Goal: Transaction & Acquisition: Purchase product/service

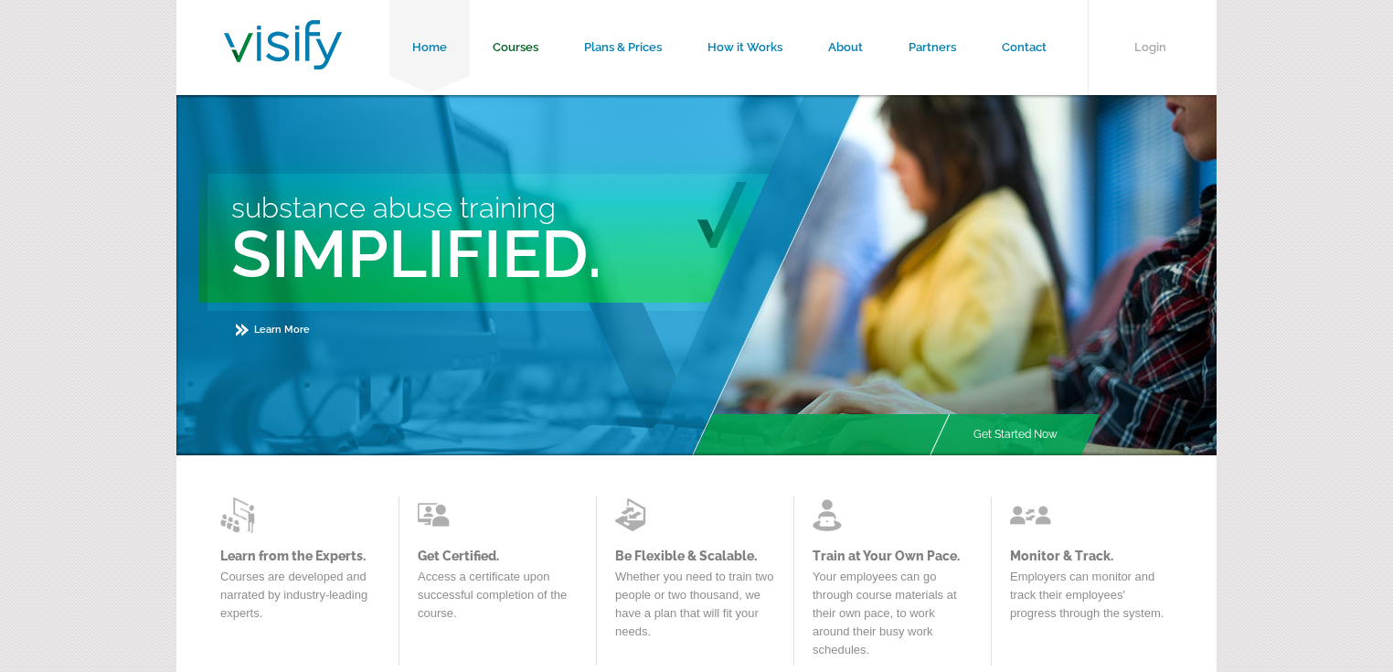
click at [519, 43] on link "Courses" at bounding box center [515, 47] width 91 height 95
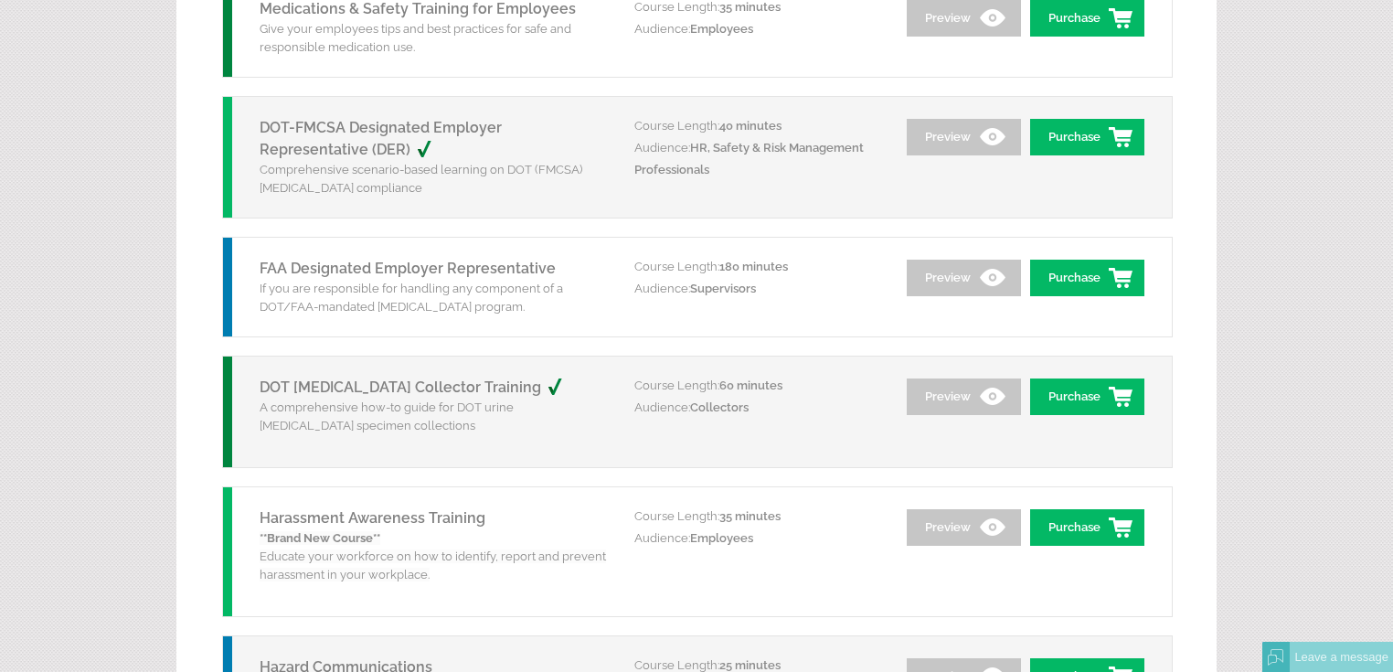
scroll to position [2194, 0]
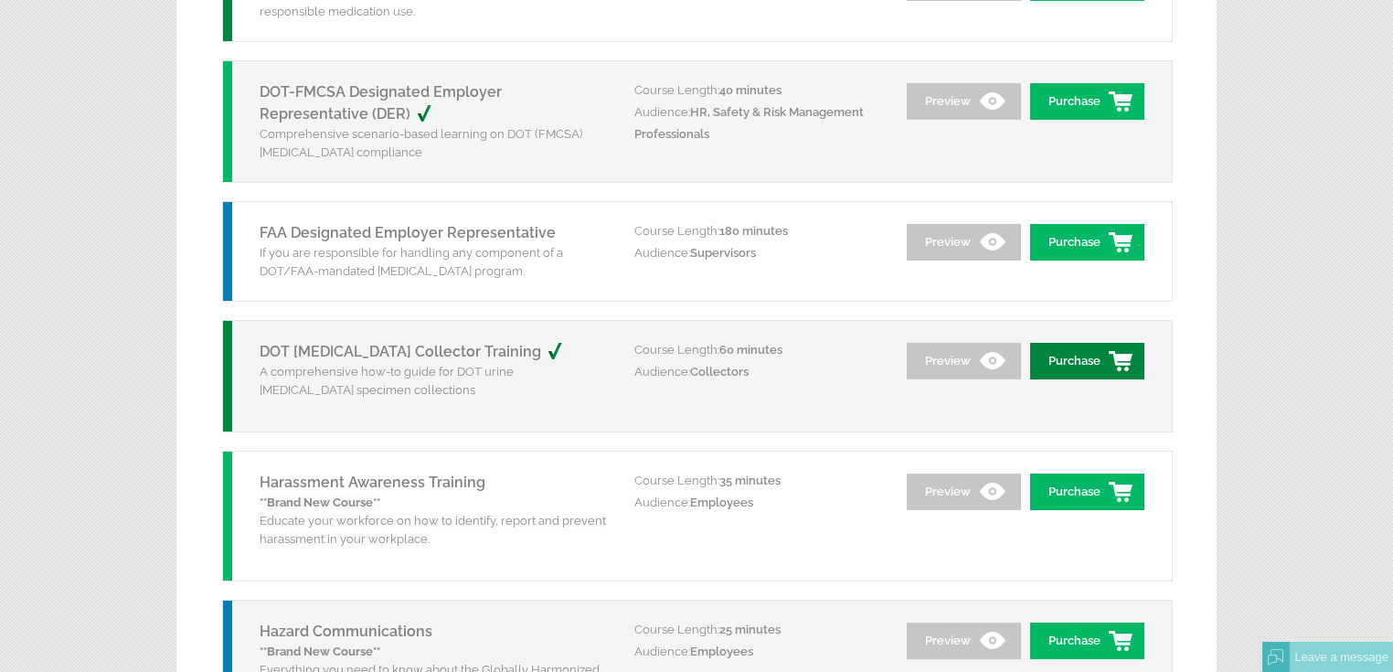
click at [1055, 362] on link "Purchase" at bounding box center [1087, 361] width 114 height 37
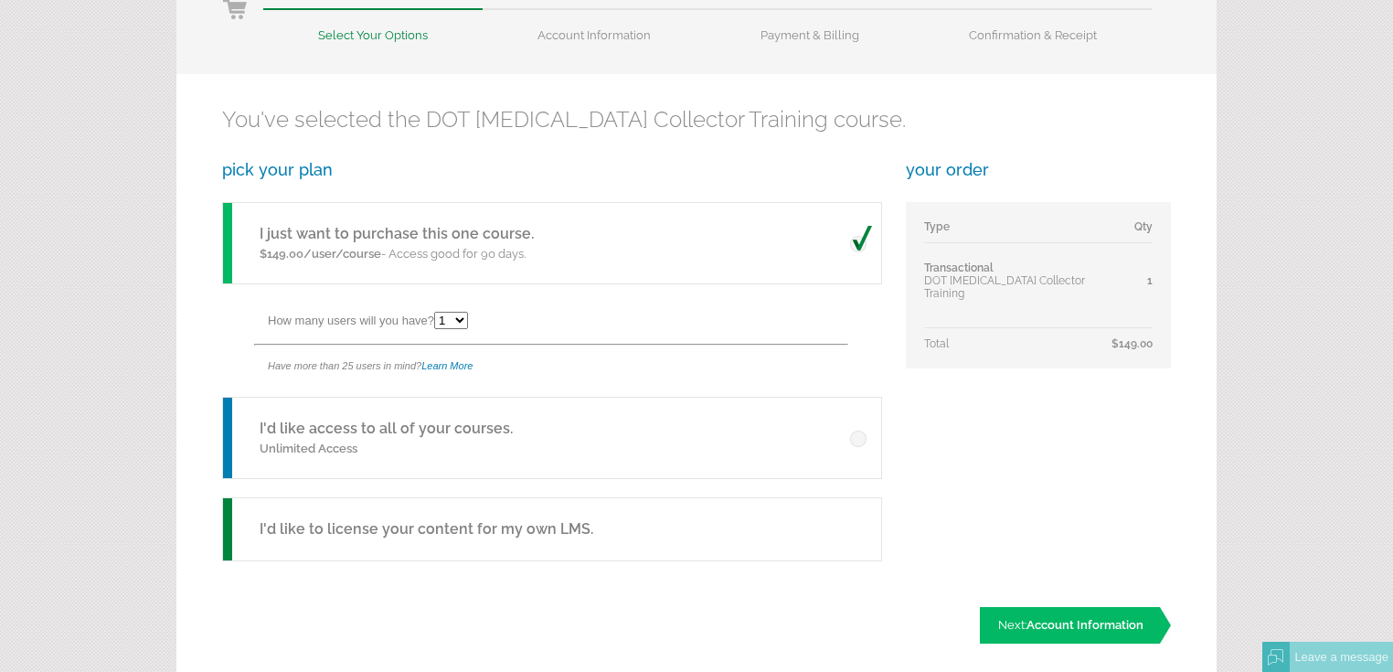
scroll to position [293, 0]
